Goal: Complete application form

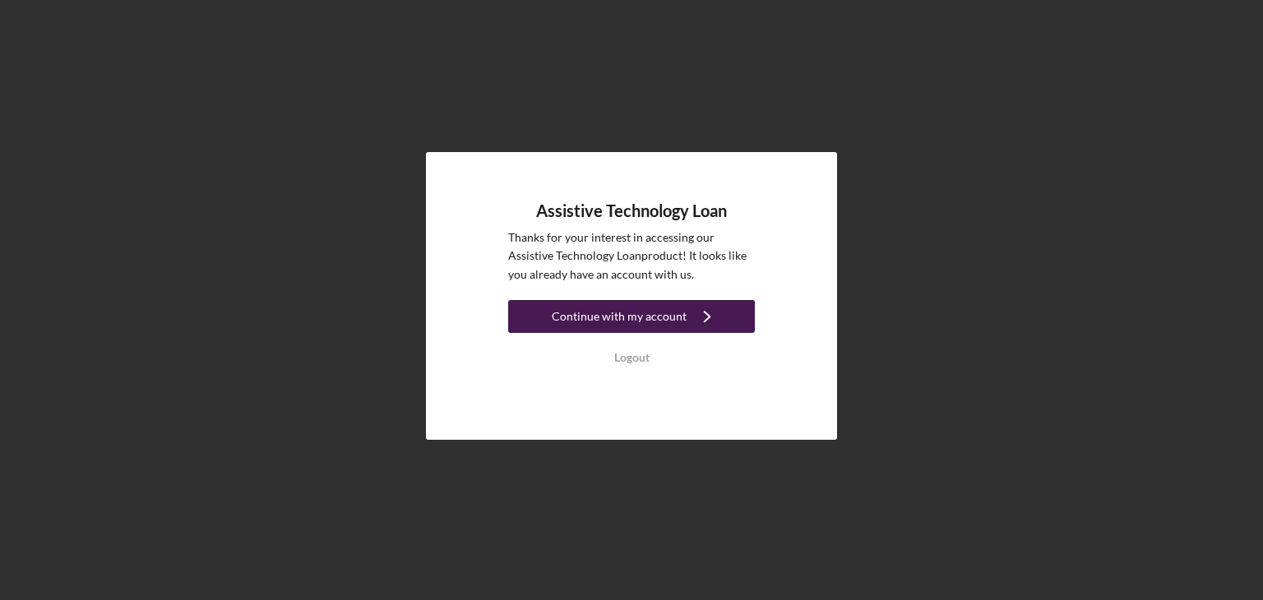
click at [645, 312] on div "Continue with my account" at bounding box center [619, 316] width 135 height 33
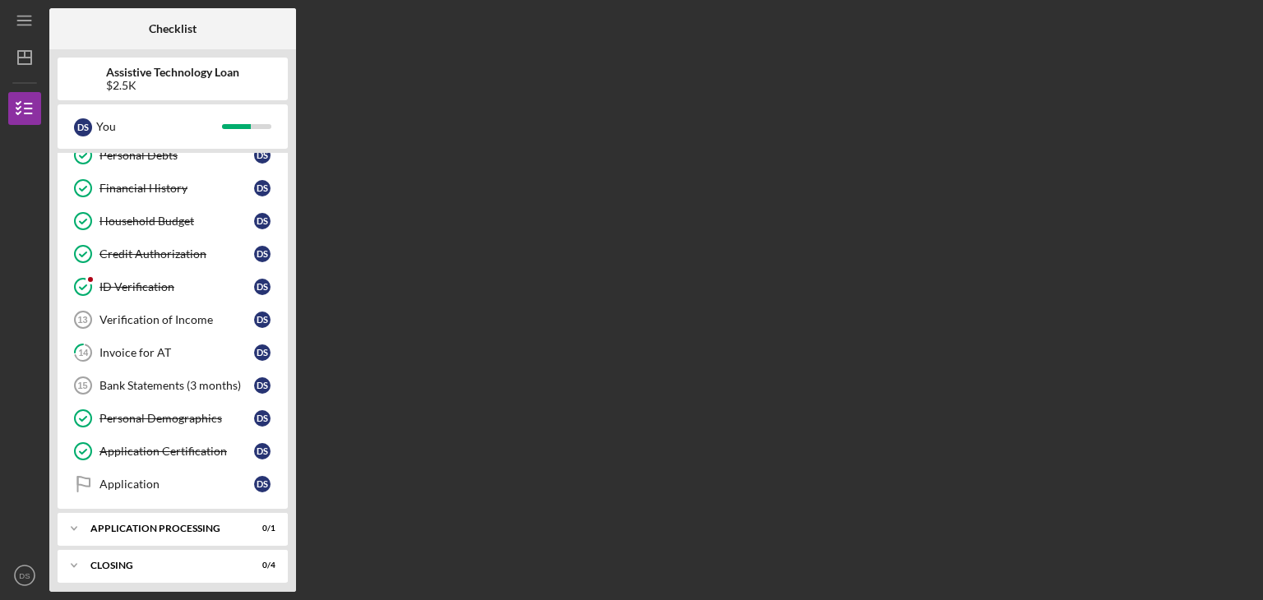
scroll to position [317, 0]
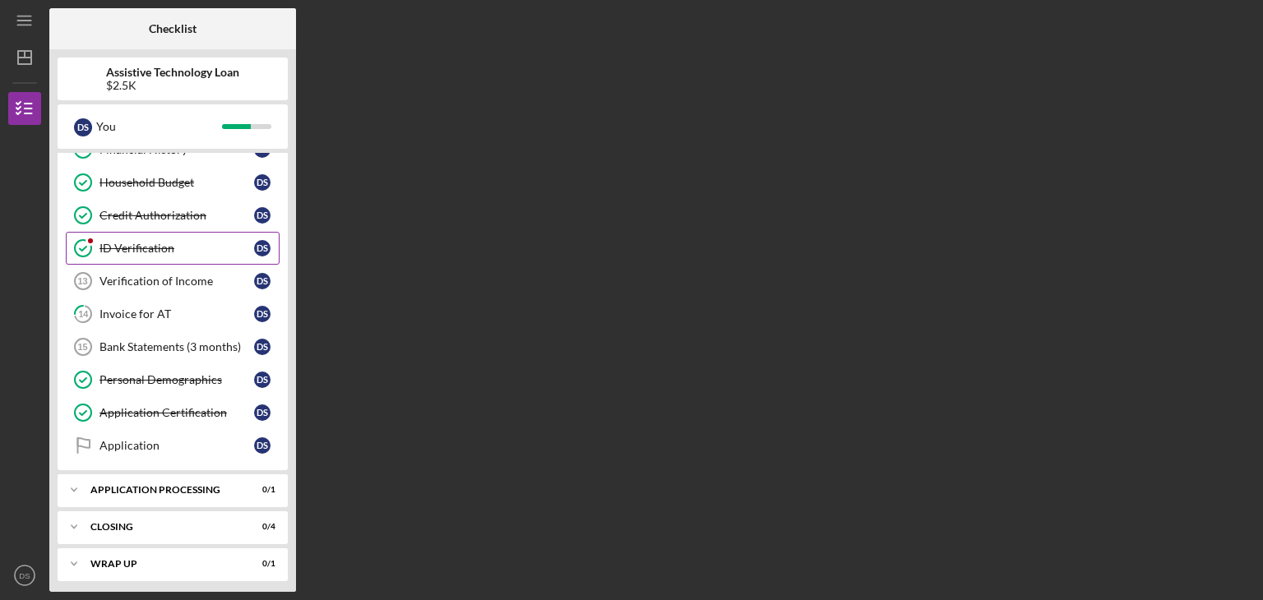
click at [115, 242] on div "ID Verification" at bounding box center [176, 248] width 155 height 13
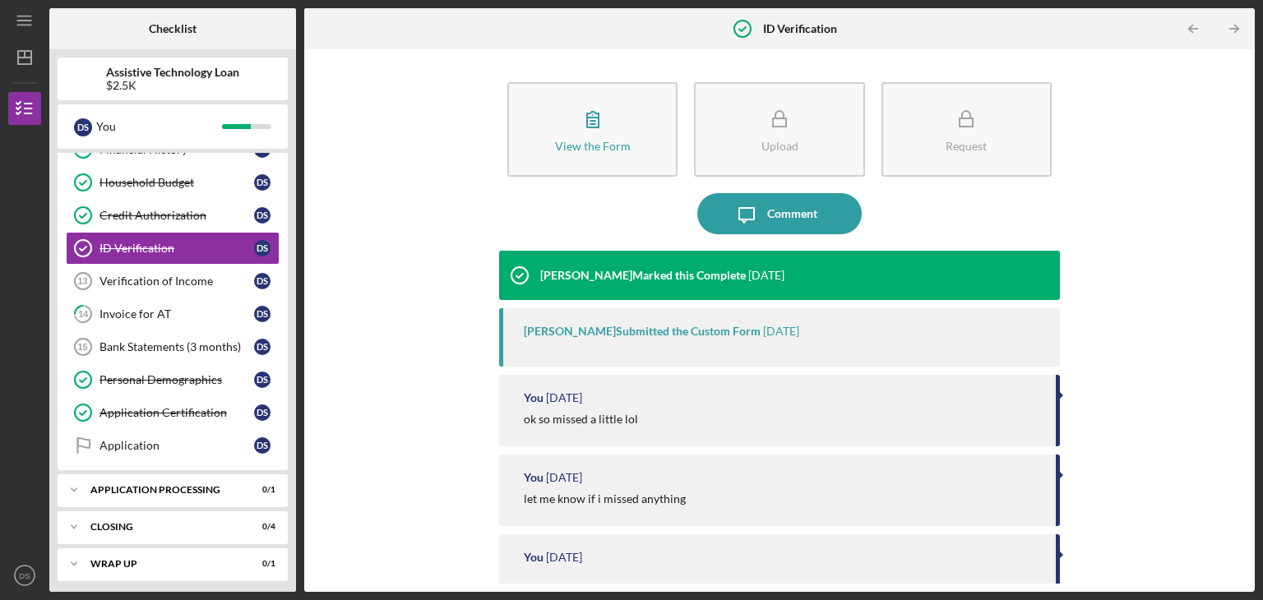
click at [408, 300] on div "View the Form Form Upload Request Icon/Message Comment [PERSON_NAME] Marked thi…" at bounding box center [779, 321] width 934 height 526
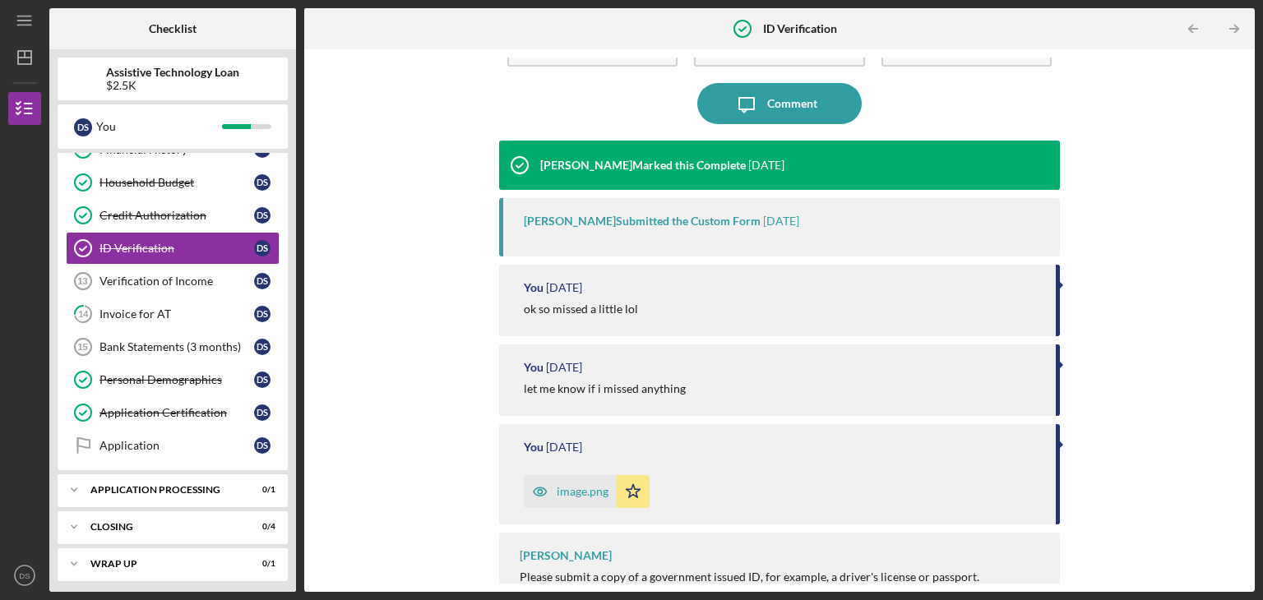
scroll to position [141, 0]
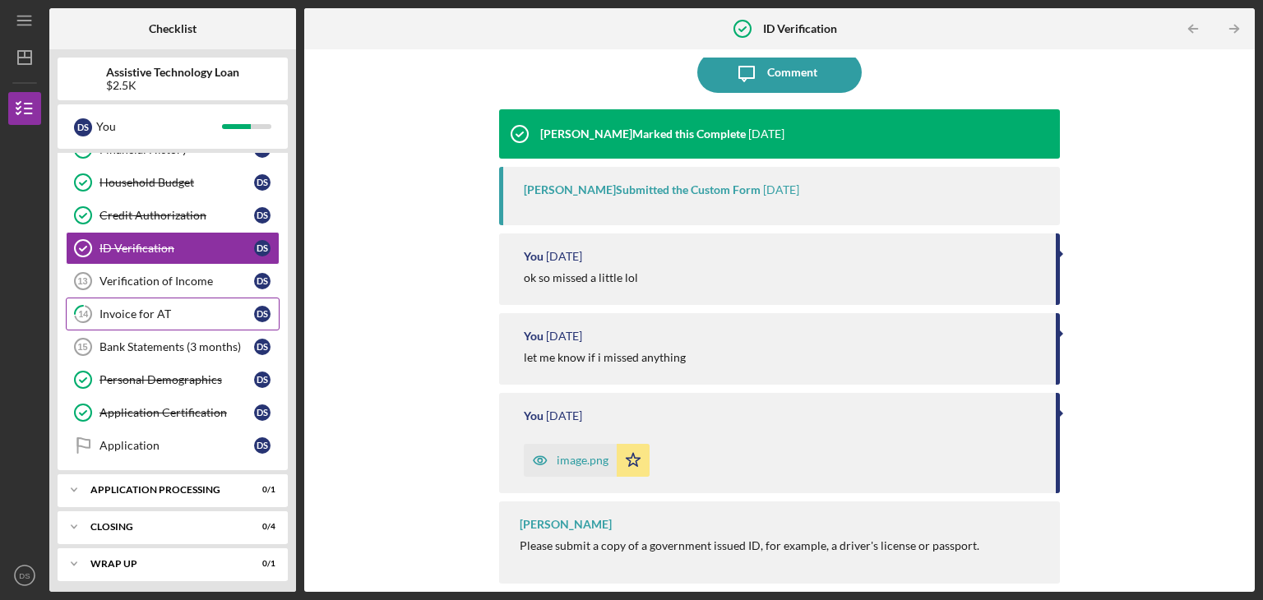
click at [125, 310] on div "Invoice for AT" at bounding box center [176, 313] width 155 height 13
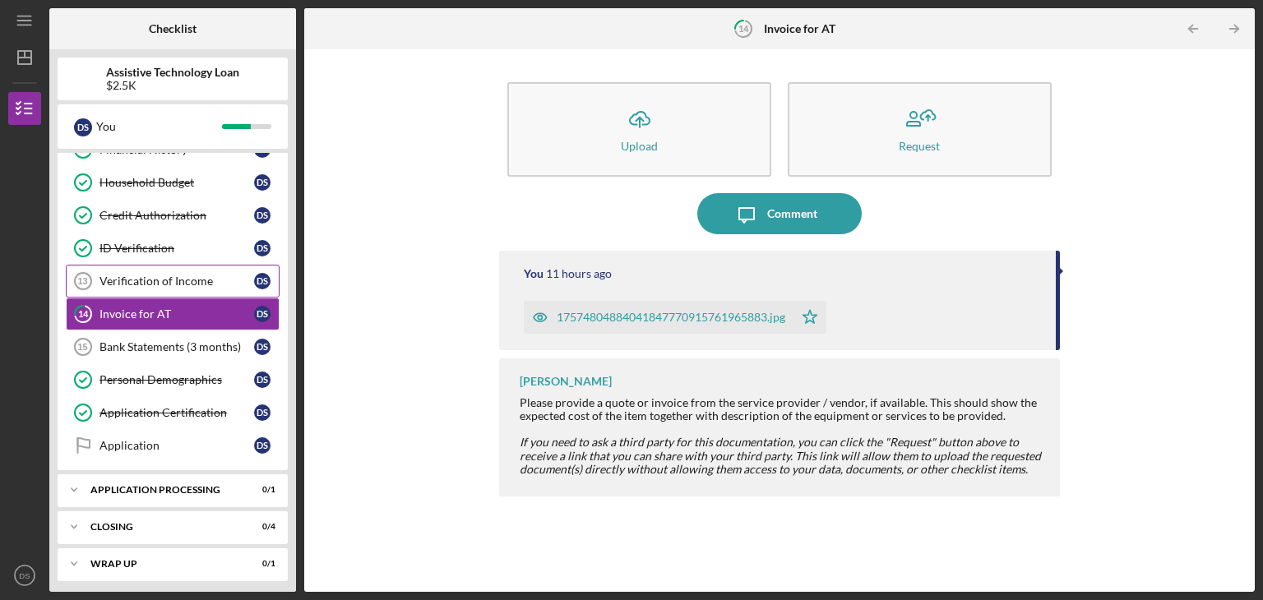
click at [173, 275] on div "Verification of Income" at bounding box center [176, 281] width 155 height 13
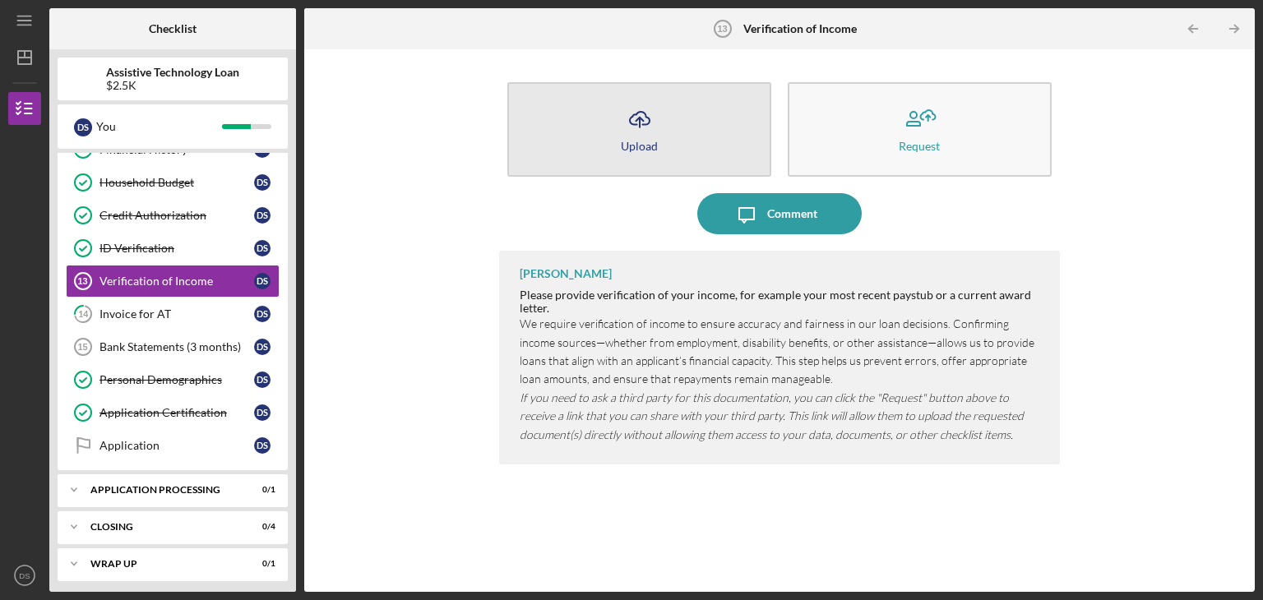
click at [638, 132] on icon "Icon/Upload" at bounding box center [639, 119] width 41 height 41
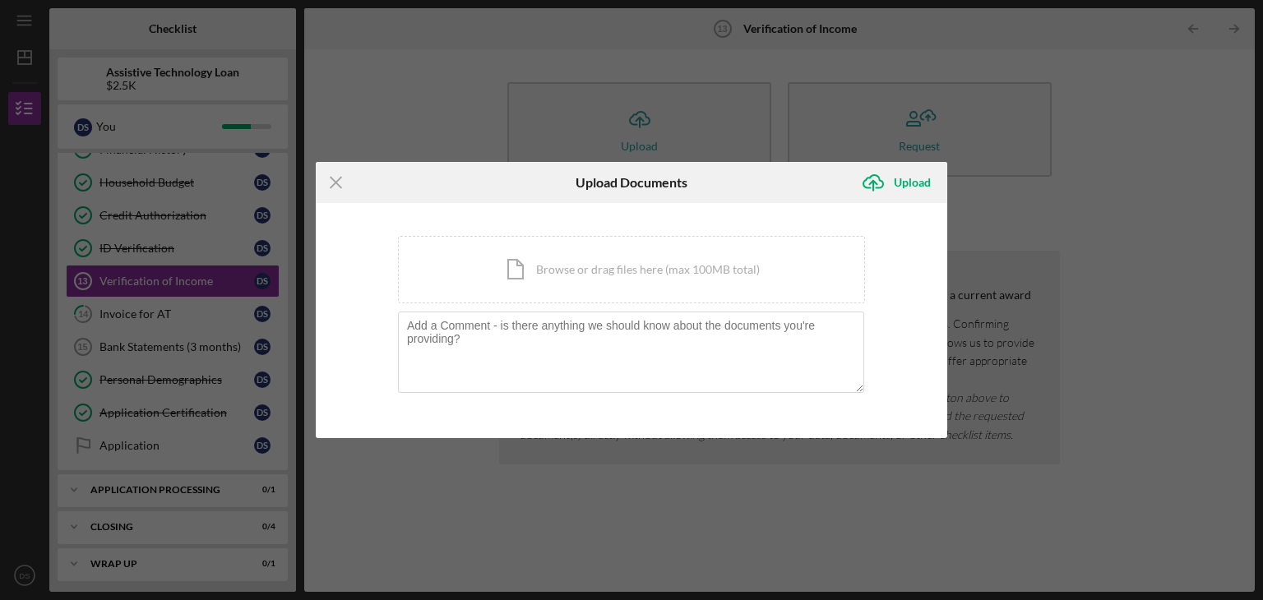
click at [1162, 170] on div "Icon/Menu Close Upload Documents Icon/Upload Upload You're uploading documents …" at bounding box center [631, 300] width 1263 height 600
click at [627, 267] on div "Icon/Document Browse or drag files here (max 100MB total) Tap to choose files o…" at bounding box center [631, 269] width 467 height 67
click at [663, 266] on div "Icon/Document Browse or drag files here (max 100MB total) Tap to choose files o…" at bounding box center [631, 269] width 467 height 67
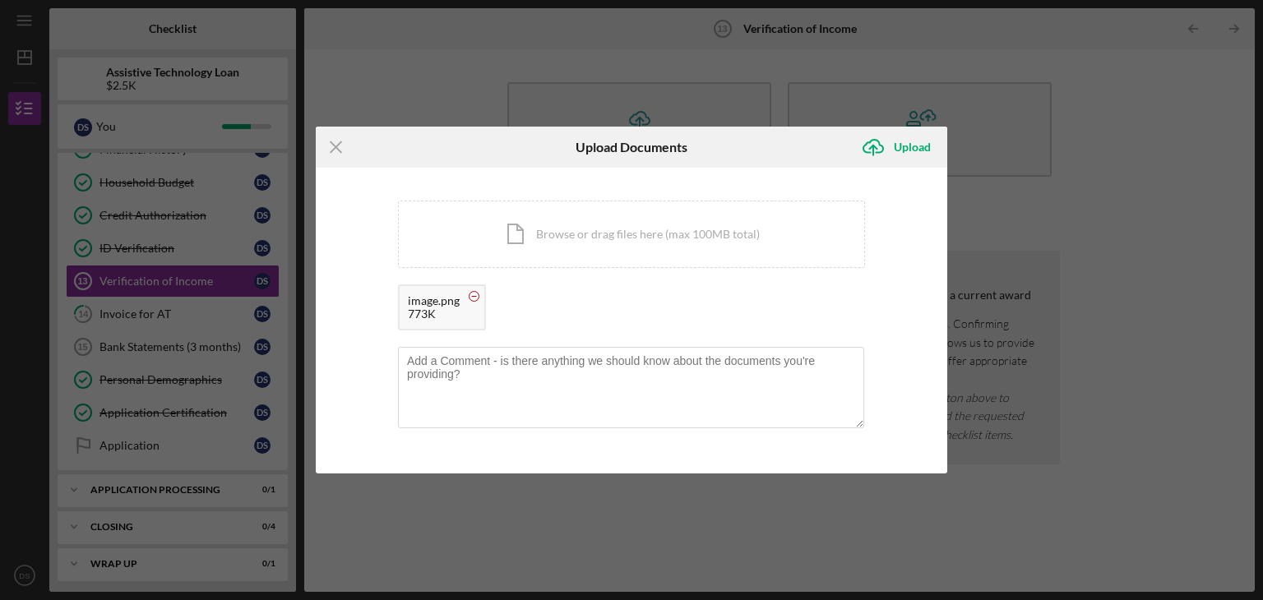
click at [476, 297] on circle at bounding box center [474, 297] width 10 height 10
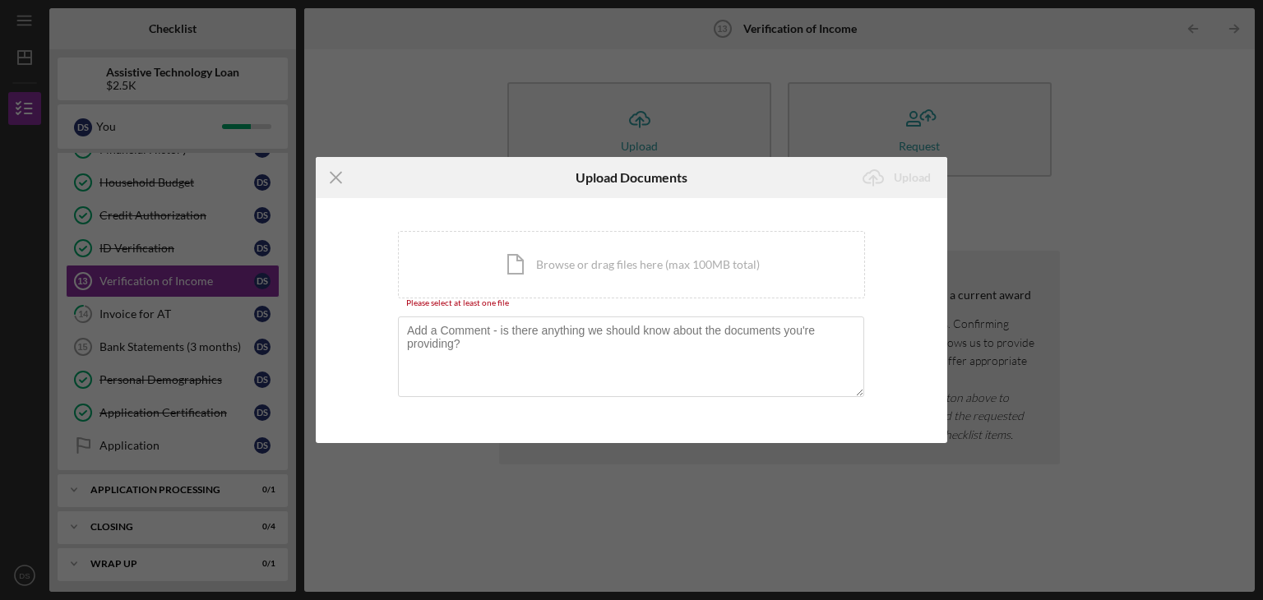
click at [1187, 140] on div "Icon/Menu Close Upload Documents Icon/Upload Upload You're uploading documents …" at bounding box center [631, 300] width 1263 height 600
